Goal: Task Accomplishment & Management: Complete application form

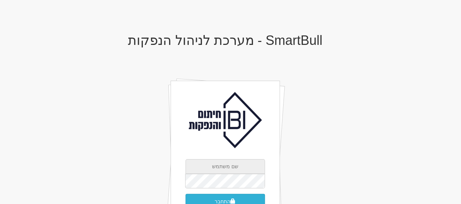
type input "[EMAIL_ADDRESS][DOMAIN_NAME]"
click at [225, 199] on button "התחבר" at bounding box center [225, 201] width 79 height 15
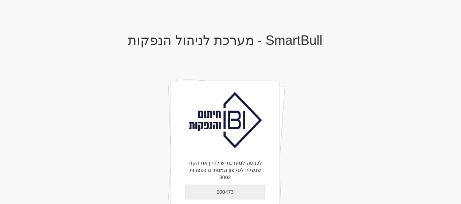
type input "000473"
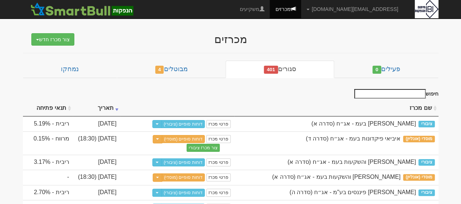
click at [408, 94] on input "חיפוש" at bounding box center [389, 93] width 71 height 9
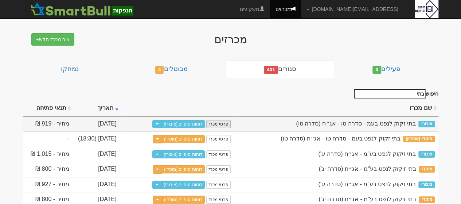
type input "בתי"
click at [226, 124] on link "פרטי מכרז" at bounding box center [218, 124] width 24 height 8
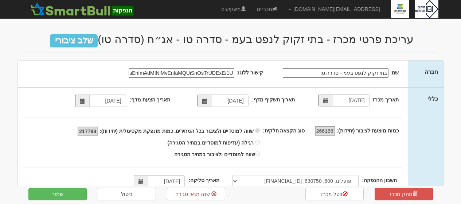
select select "פועלים, 600, 630750, [FINANCIAL_ID]"
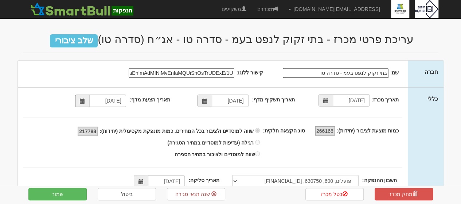
click at [188, 73] on input "קישור ללוגו:" at bounding box center [182, 72] width 106 height 9
click at [141, 199] on link "ביטול" at bounding box center [127, 194] width 58 height 12
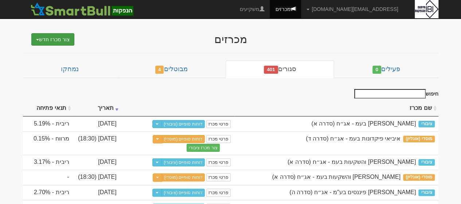
click at [59, 40] on button "צור מכרז חדש" at bounding box center [52, 39] width 43 height 12
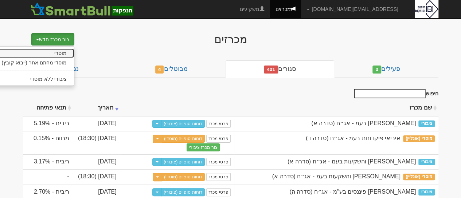
click at [59, 53] on link "מוסדי" at bounding box center [35, 53] width 80 height 9
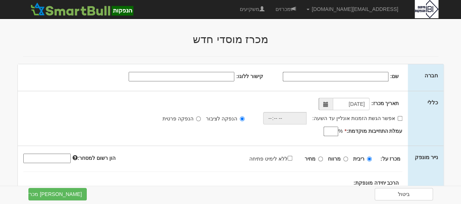
click at [311, 75] on input "שם:" at bounding box center [336, 76] width 106 height 9
type input "בתי זיקוק לנפט בעמ"
click at [154, 73] on input "קישור ללוגו:" at bounding box center [182, 76] width 106 height 9
paste input "data:image/jpeg;base64,/9j/4AAQSkZJRgABAQAAAQABAAD/2wCEAAkGBwgHBgkIBwgKCgkLDRYP…"
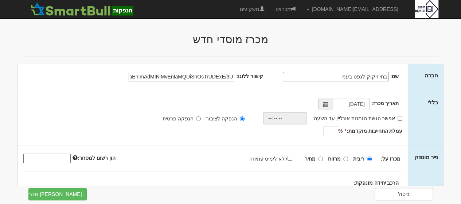
scroll to position [0, -8281]
type input "data:image/jpeg;base64,/9j/4AAQSkZJRgABAQAAAQABAAD/2wCEAAkGBwgHBgkIBwgKCgkLDRYP…"
click at [400, 116] on input "אפשר הגשת הזמנות אונליין עד השעה:" at bounding box center [400, 118] width 5 height 5
checkbox input "true"
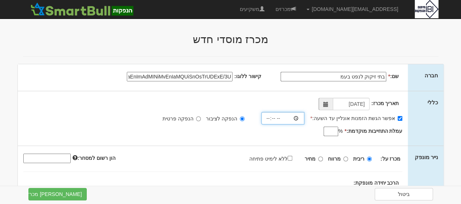
click at [291, 119] on input "time" at bounding box center [282, 118] width 43 height 12
type input "18:30"
click at [332, 132] on input "עמלת התחייבות מוקדמת: *" at bounding box center [331, 131] width 15 height 9
type input "0.6"
click at [322, 159] on input "מחיר" at bounding box center [320, 158] width 5 height 5
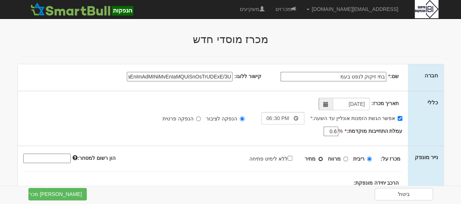
radio input "true"
click at [294, 155] on label "ללא לימיט פתיחה" at bounding box center [274, 158] width 50 height 8
click at [292, 156] on input "ללא לימיט פתיחה" at bounding box center [290, 158] width 5 height 5
checkbox input "true"
type input "100"
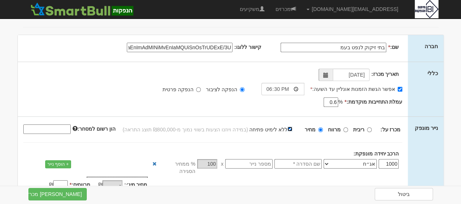
scroll to position [44, 0]
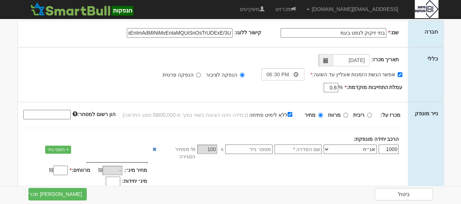
click at [298, 150] on input "text" at bounding box center [298, 148] width 47 height 9
type input "סדרה טו"
click at [67, 166] on input "מרווחים: *" at bounding box center [60, 170] width 15 height 9
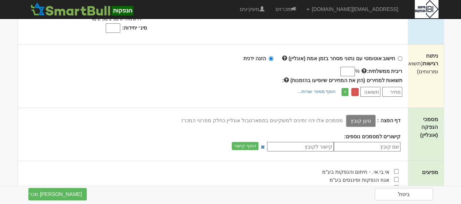
scroll to position [219, 0]
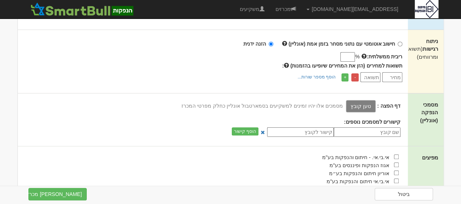
type input "1"
click at [398, 154] on input "checkbox" at bounding box center [396, 156] width 5 height 5
checkbox input "true"
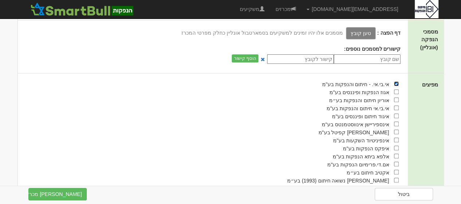
scroll to position [306, 0]
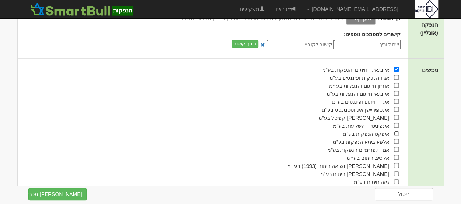
click at [397, 131] on input "checkbox" at bounding box center [396, 133] width 5 height 5
checkbox input "true"
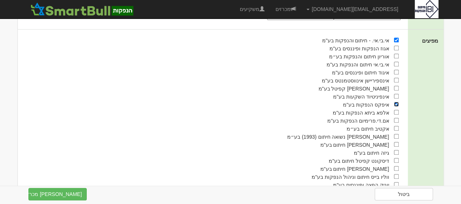
scroll to position [365, 0]
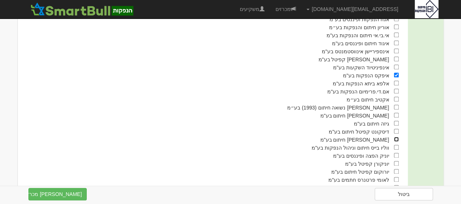
click at [397, 137] on input "checkbox" at bounding box center [396, 139] width 5 height 5
checkbox input "true"
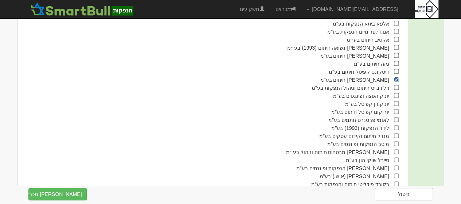
scroll to position [441, 0]
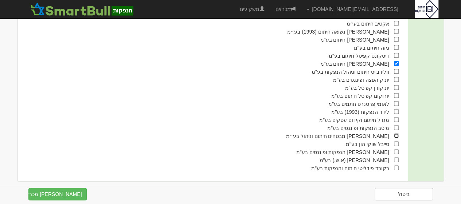
click at [397, 133] on input "checkbox" at bounding box center [396, 135] width 5 height 5
checkbox input "true"
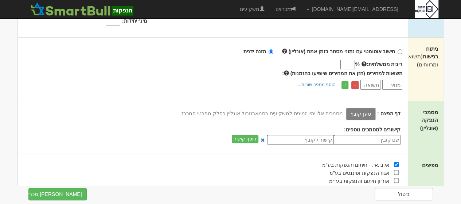
scroll to position [214, 0]
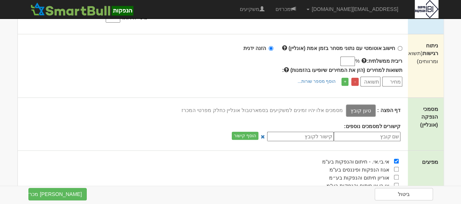
click at [371, 104] on label "טען קובץ" at bounding box center [361, 110] width 30 height 12
click at [345, 106] on input "טען קובץ" at bounding box center [345, 110] width 0 height 8
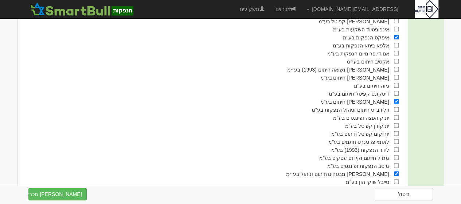
scroll to position [450, 0]
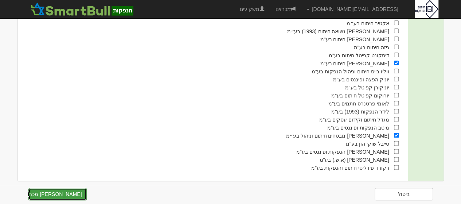
click at [43, 192] on button "צור מכרז" at bounding box center [57, 194] width 58 height 12
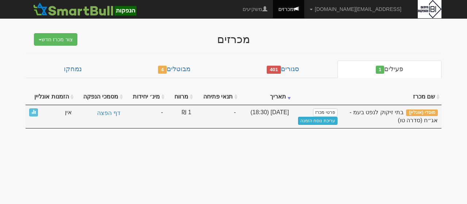
drag, startPoint x: 326, startPoint y: 119, endPoint x: 236, endPoint y: 17, distance: 136.4
click at [326, 119] on link "עריכת נוסח הזמנה" at bounding box center [317, 121] width 39 height 8
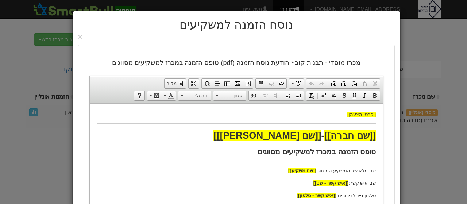
drag, startPoint x: 91, startPoint y: 122, endPoint x: 97, endPoint y: 150, distance: 29.1
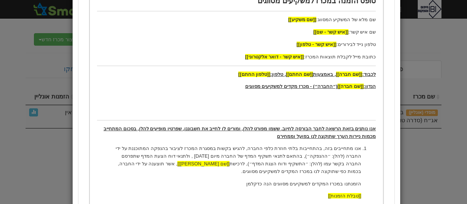
scroll to position [166, 0]
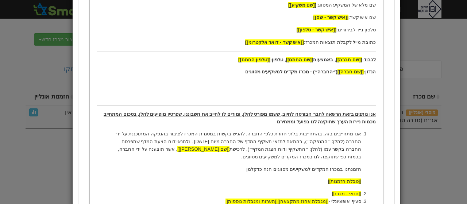
click at [295, 116] on p "אנו נותנים בזאת הרשאה לחבר הבורסה לחיוב, ששמו מפורט להלן, ומורים לו לחייב את חש…" at bounding box center [236, 117] width 279 height 15
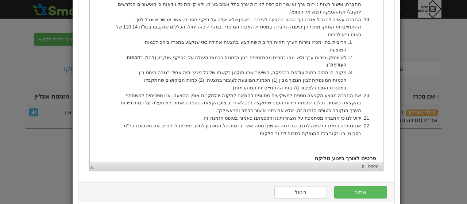
scroll to position [718, 0]
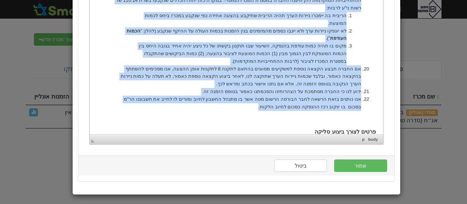
drag, startPoint x: 340, startPoint y: -258, endPoint x: 298, endPoint y: 62, distance: 322.6
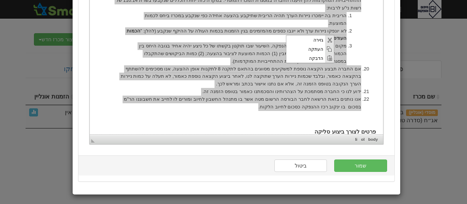
scroll to position [0, 0]
click at [317, 59] on span "הדבקה" at bounding box center [305, 57] width 39 height 9
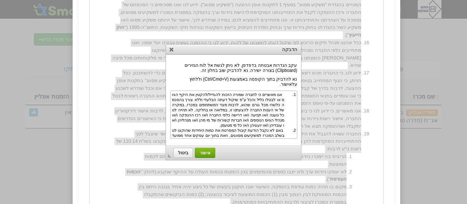
scroll to position [107, 0]
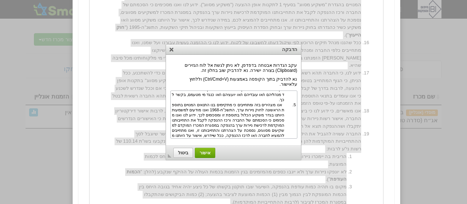
click at [203, 151] on span "אישור" at bounding box center [205, 152] width 20 height 5
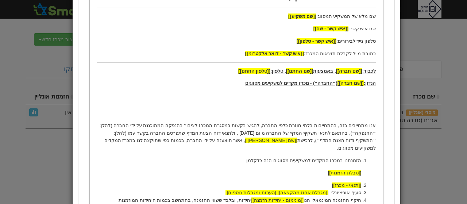
scroll to position [169, 0]
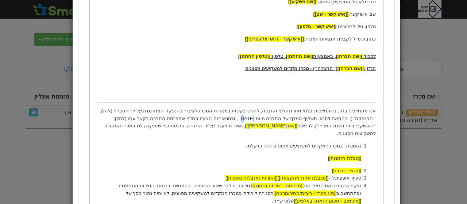
drag, startPoint x: 272, startPoint y: 117, endPoint x: 268, endPoint y: 117, distance: 4.4
click at [268, 117] on p "אנו מתחייבים בזה, בהתחייבות בלתי חוזרת כלפי החברה, להגיש בקשות במסגרת המכרז לצי…" at bounding box center [236, 122] width 279 height 30
drag, startPoint x: 292, startPoint y: 119, endPoint x: 288, endPoint y: 116, distance: 5.8
click at [290, 117] on p "אנו מתחייבים בזה, בהתחייבות בלתי חוזרת כלפי החברה, להגיש בקשות במסגרת המכרז לצי…" at bounding box center [236, 122] width 279 height 30
click at [287, 115] on p "אנו מתחייבים בזה, בהתחייבות בלתי חוזרת כלפי החברה, להגיש בקשות במסגרת המכרז לצי…" at bounding box center [236, 122] width 279 height 30
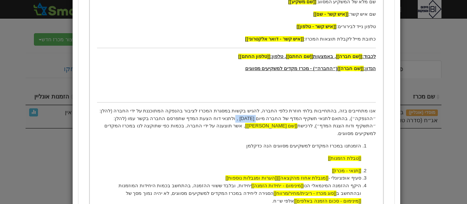
click at [290, 115] on p "אנו מתחייבים בזה, בהתחייבות בלתי חוזרת כלפי החברה, להגיש בקשות במסגרת המכרז לצי…" at bounding box center [236, 122] width 279 height 30
click at [291, 116] on p "אנו מתחייבים בזה, בהתחייבות בלתי חוזרת כלפי החברה, להגיש בקשות במסגרת המכרז לצי…" at bounding box center [236, 122] width 279 height 30
click at [304, 167] on li "[[תנאי - מכרז]]" at bounding box center [235, 171] width 249 height 8
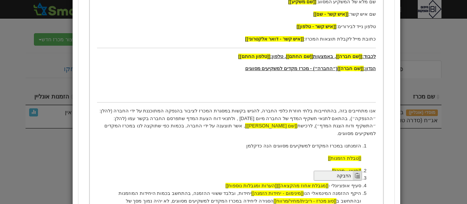
click at [345, 174] on span "הדבקה" at bounding box center [333, 175] width 39 height 9
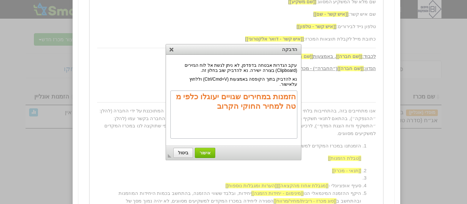
scroll to position [0, 0]
click at [203, 151] on span "אישור" at bounding box center [205, 152] width 20 height 5
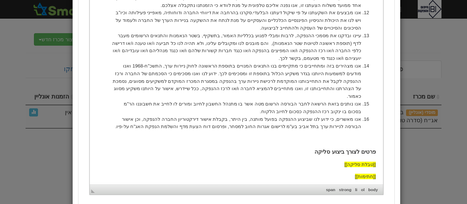
scroll to position [529, 0]
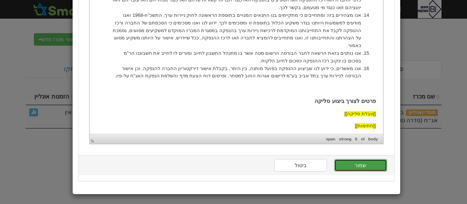
click at [364, 165] on button "שמור" at bounding box center [360, 165] width 53 height 12
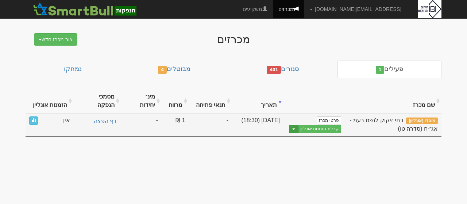
click at [295, 128] on span "button" at bounding box center [293, 128] width 3 height 1
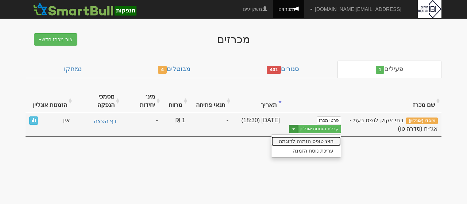
click at [305, 136] on link "הצג טופס הזמנה לדוגמה" at bounding box center [305, 140] width 69 height 9
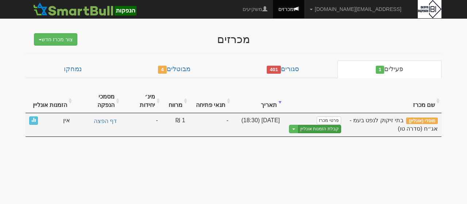
click at [315, 125] on link "קבלת הזמנות אונליין" at bounding box center [319, 129] width 43 height 8
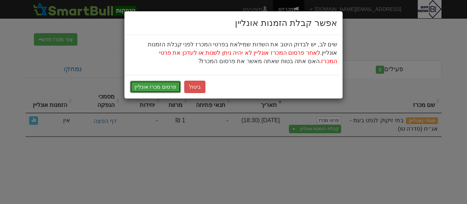
click at [159, 88] on button "פרסום מכרז אונליין" at bounding box center [155, 87] width 51 height 12
